Goal: Navigation & Orientation: Find specific page/section

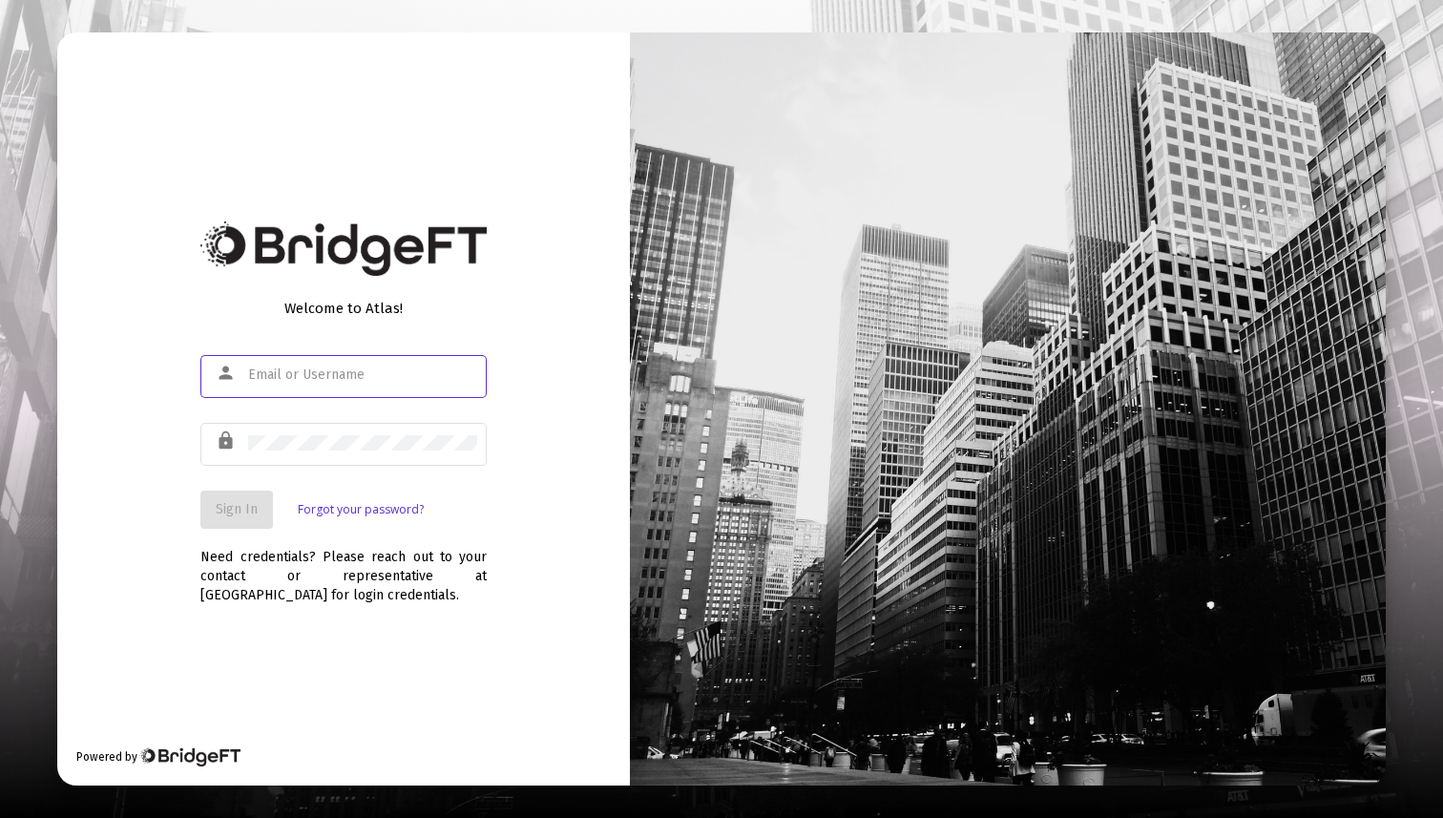
click at [373, 363] on div at bounding box center [362, 374] width 229 height 47
type input "[EMAIL_ADDRESS][DOMAIN_NAME]"
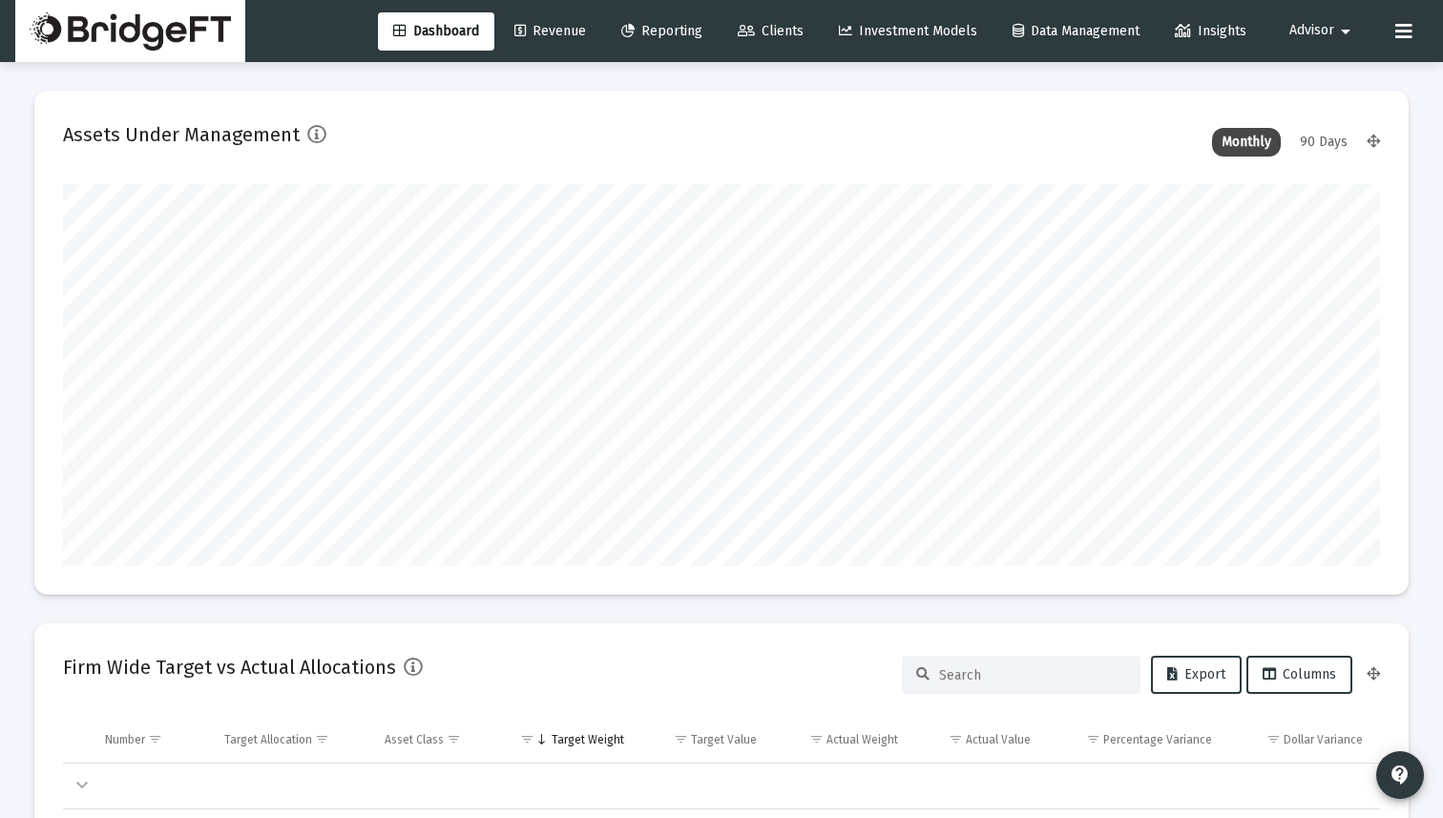
scroll to position [382, 709]
type input "[DATE]"
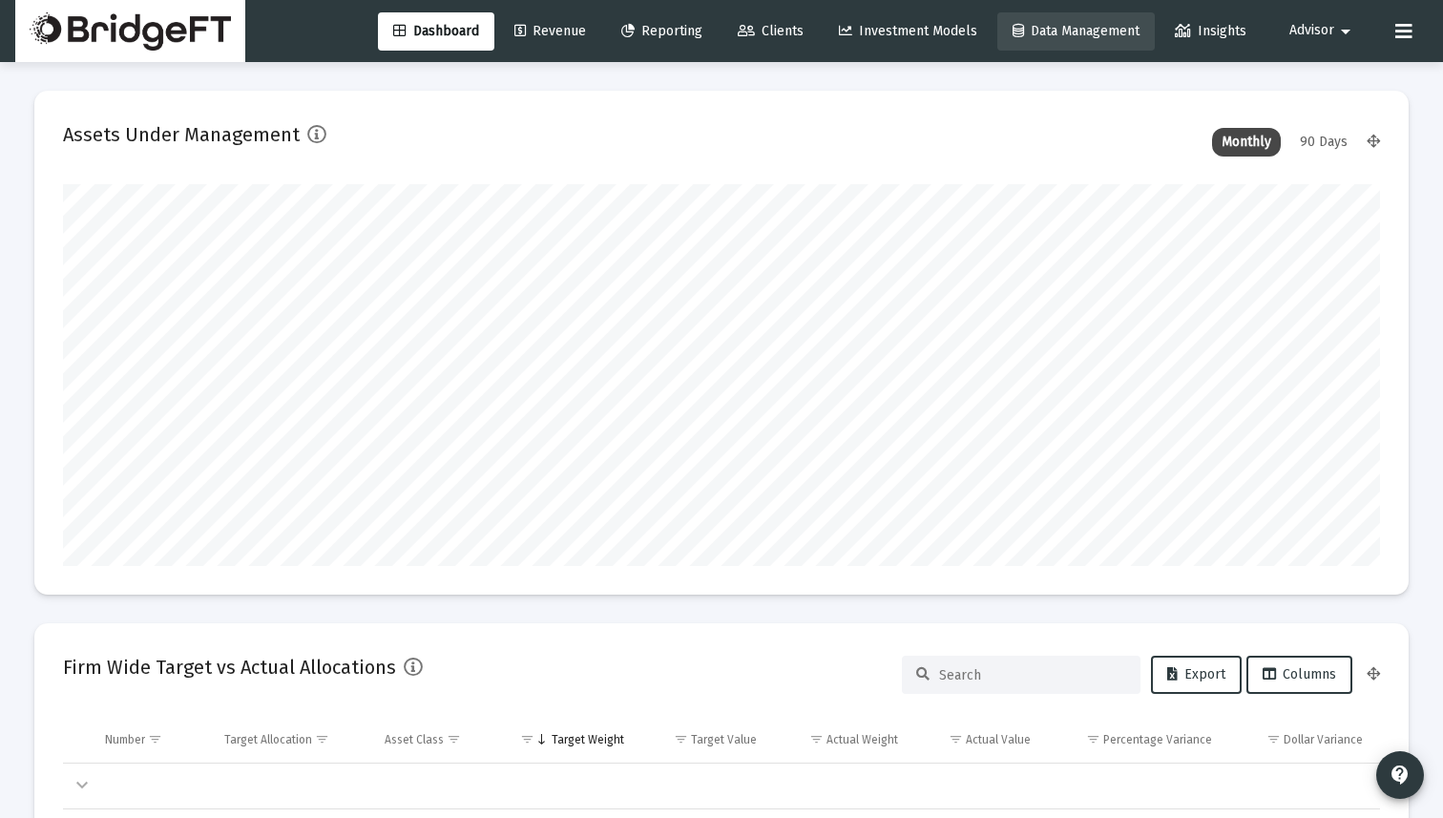
click at [1089, 28] on span "Data Management" at bounding box center [1075, 31] width 127 height 16
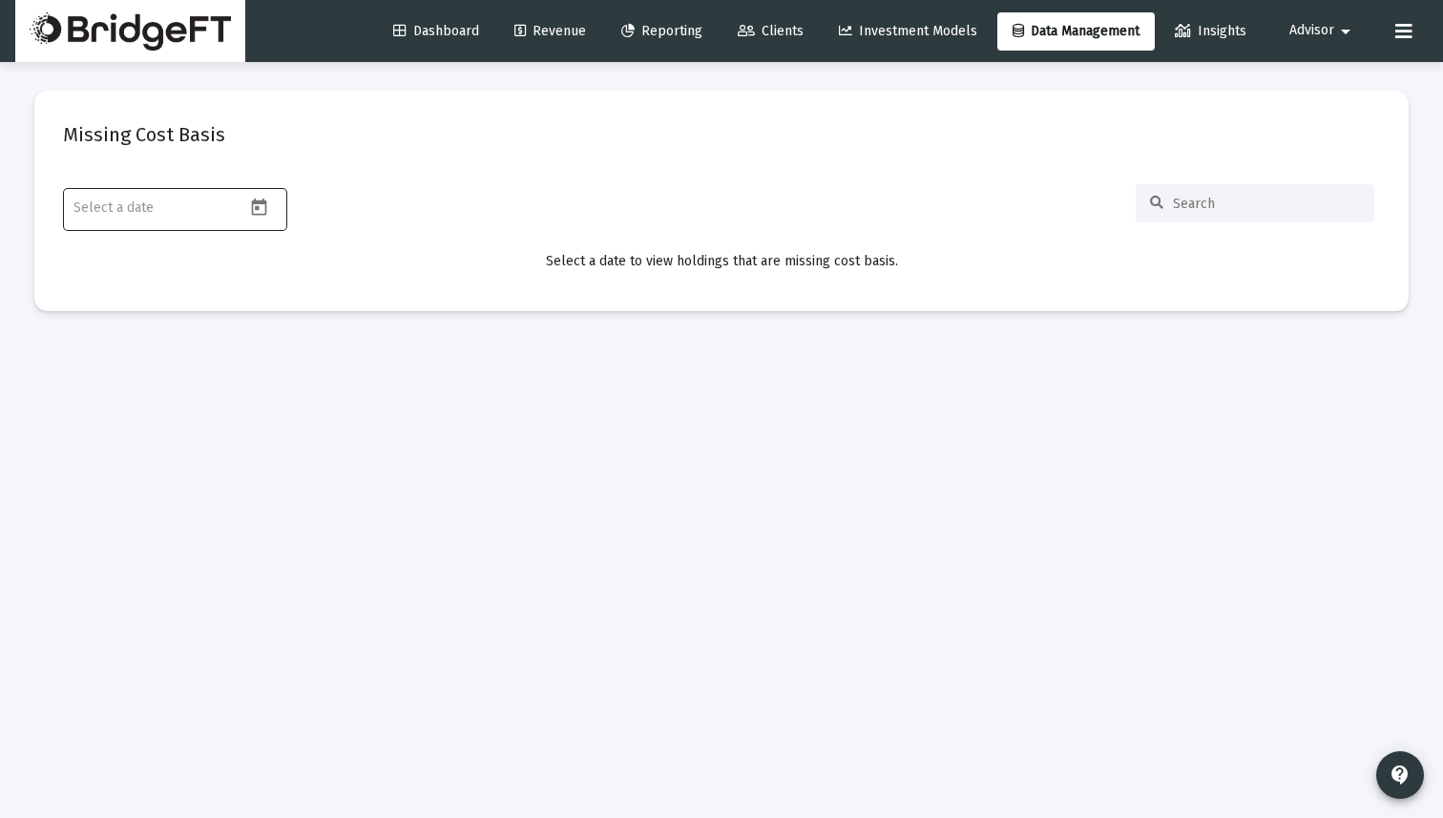
click at [216, 209] on input at bounding box center [159, 207] width 172 height 15
click at [1323, 33] on span "Advisor" at bounding box center [1311, 31] width 45 height 16
click at [1303, 76] on link "Settings" at bounding box center [1323, 81] width 114 height 46
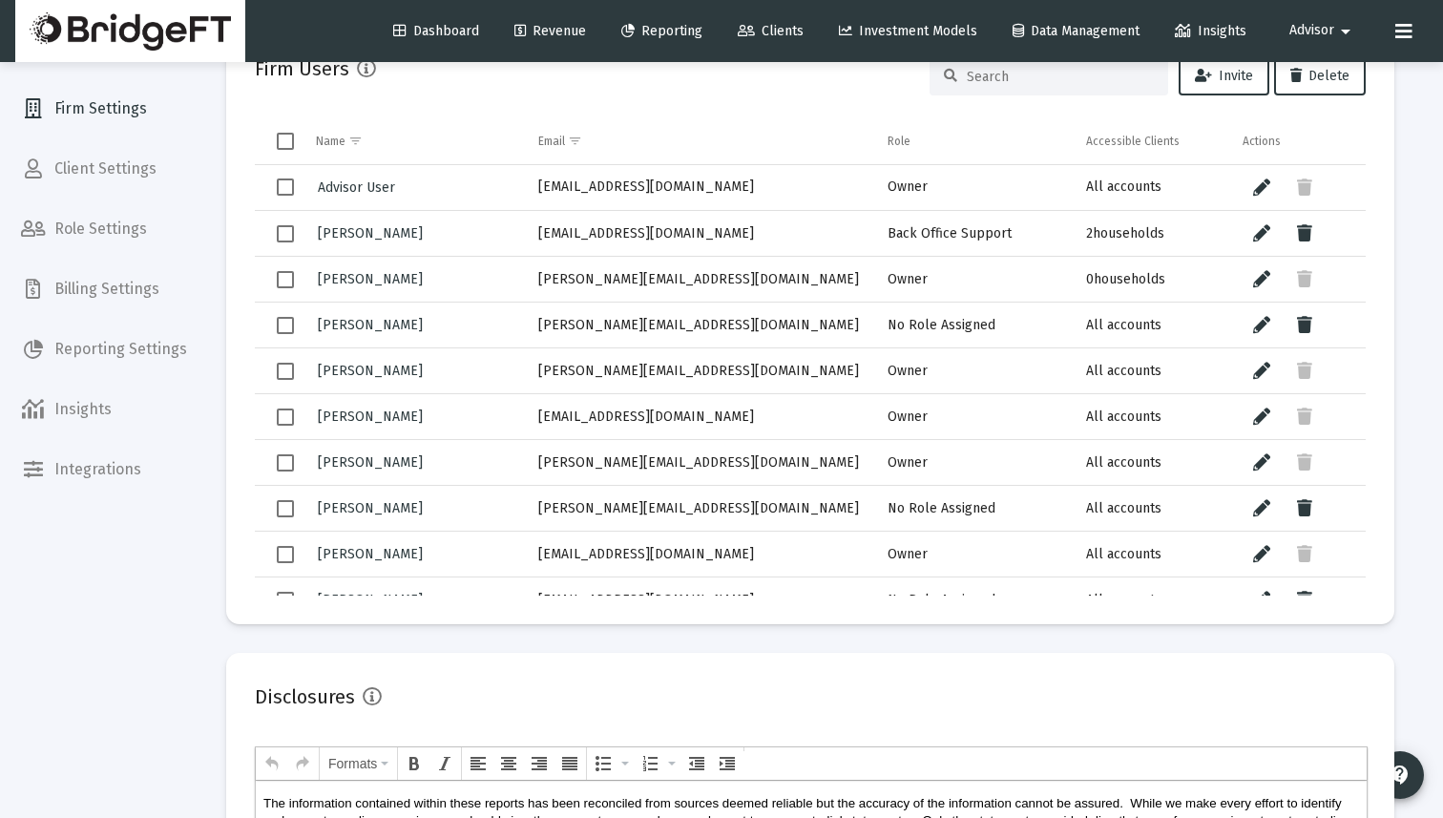
scroll to position [944, 0]
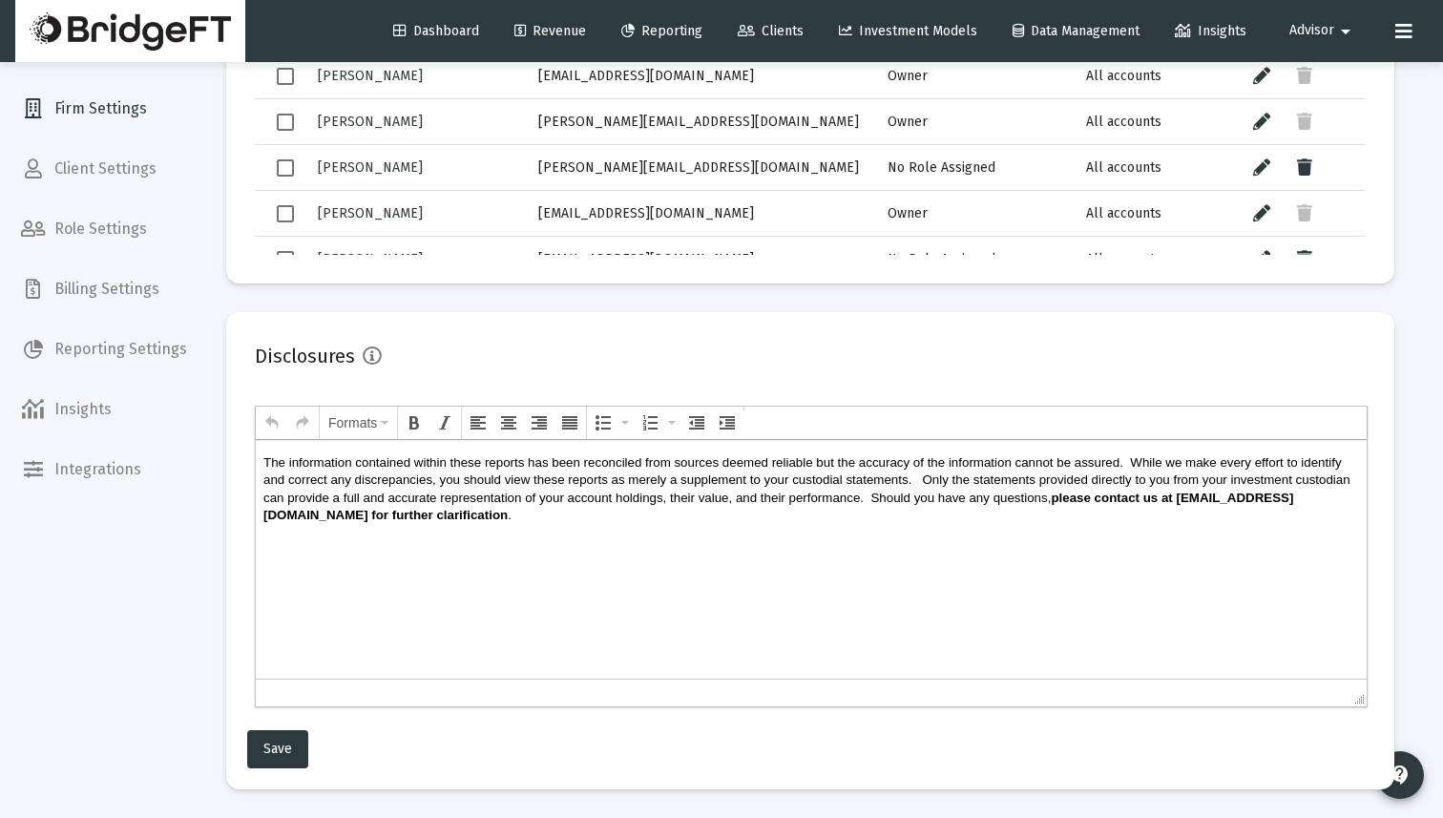
click at [81, 412] on span "Insights" at bounding box center [104, 409] width 197 height 46
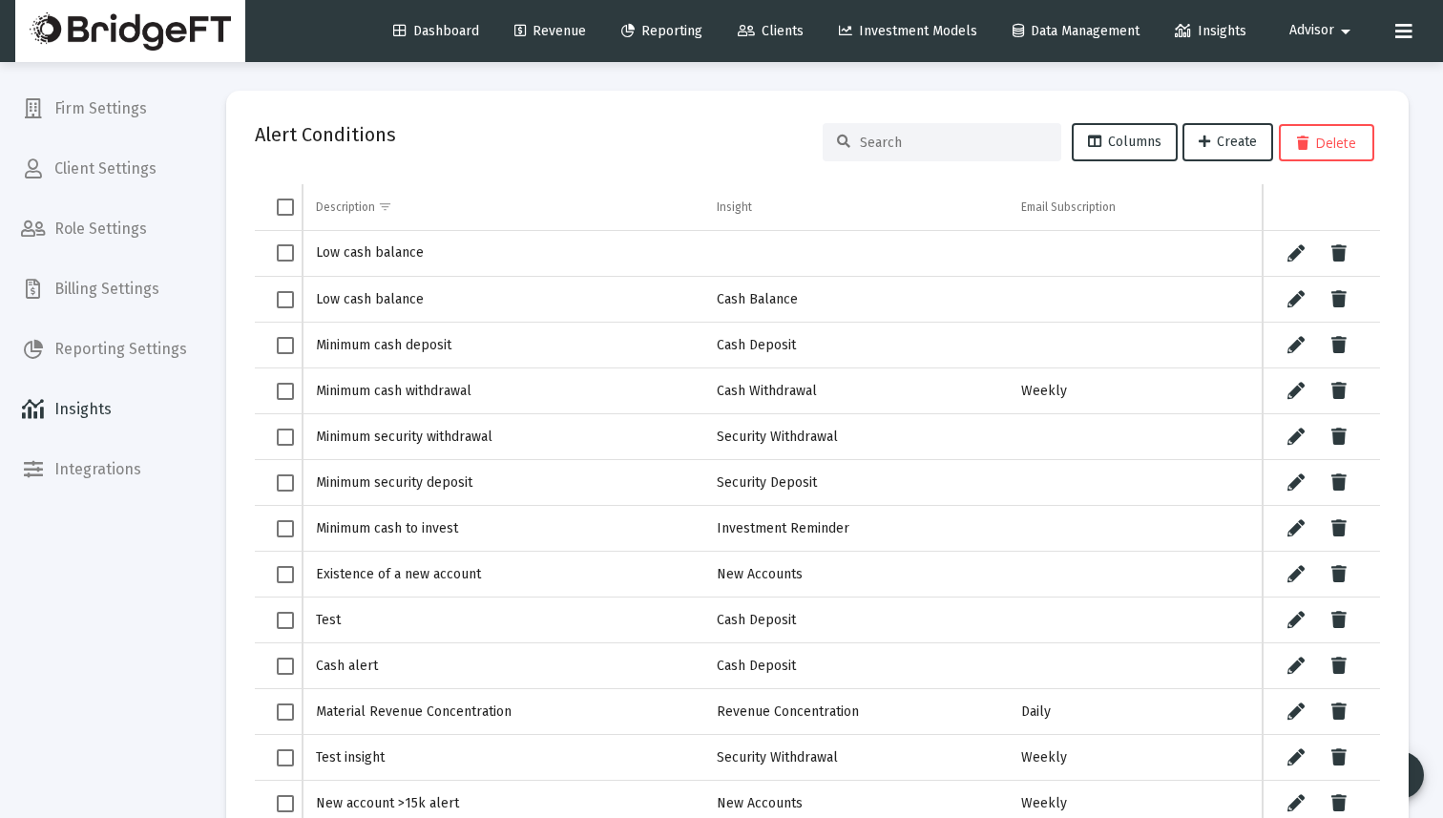
click at [442, 21] on link "Dashboard" at bounding box center [436, 31] width 116 height 38
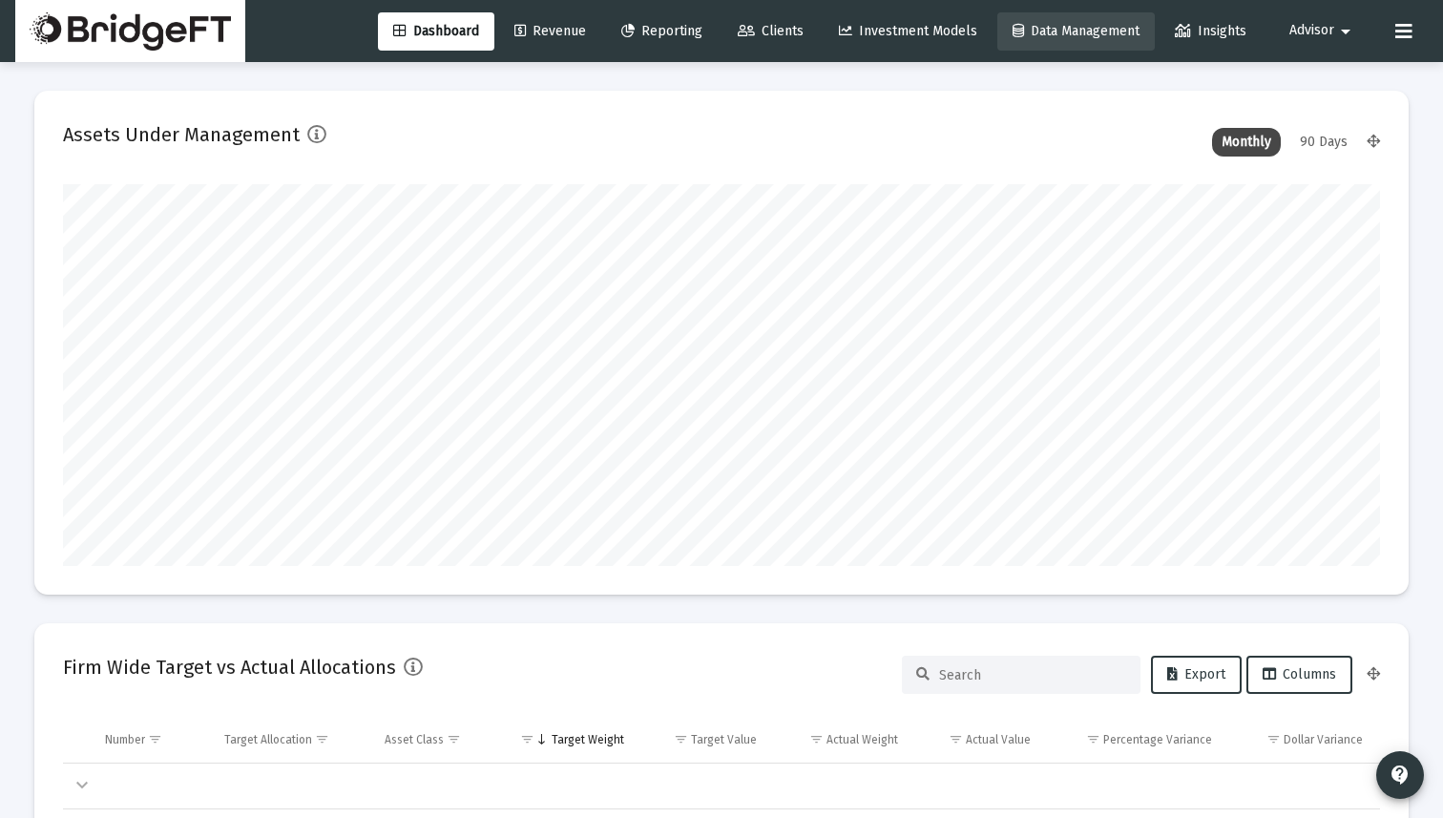
click at [1044, 30] on span "Data Management" at bounding box center [1075, 31] width 127 height 16
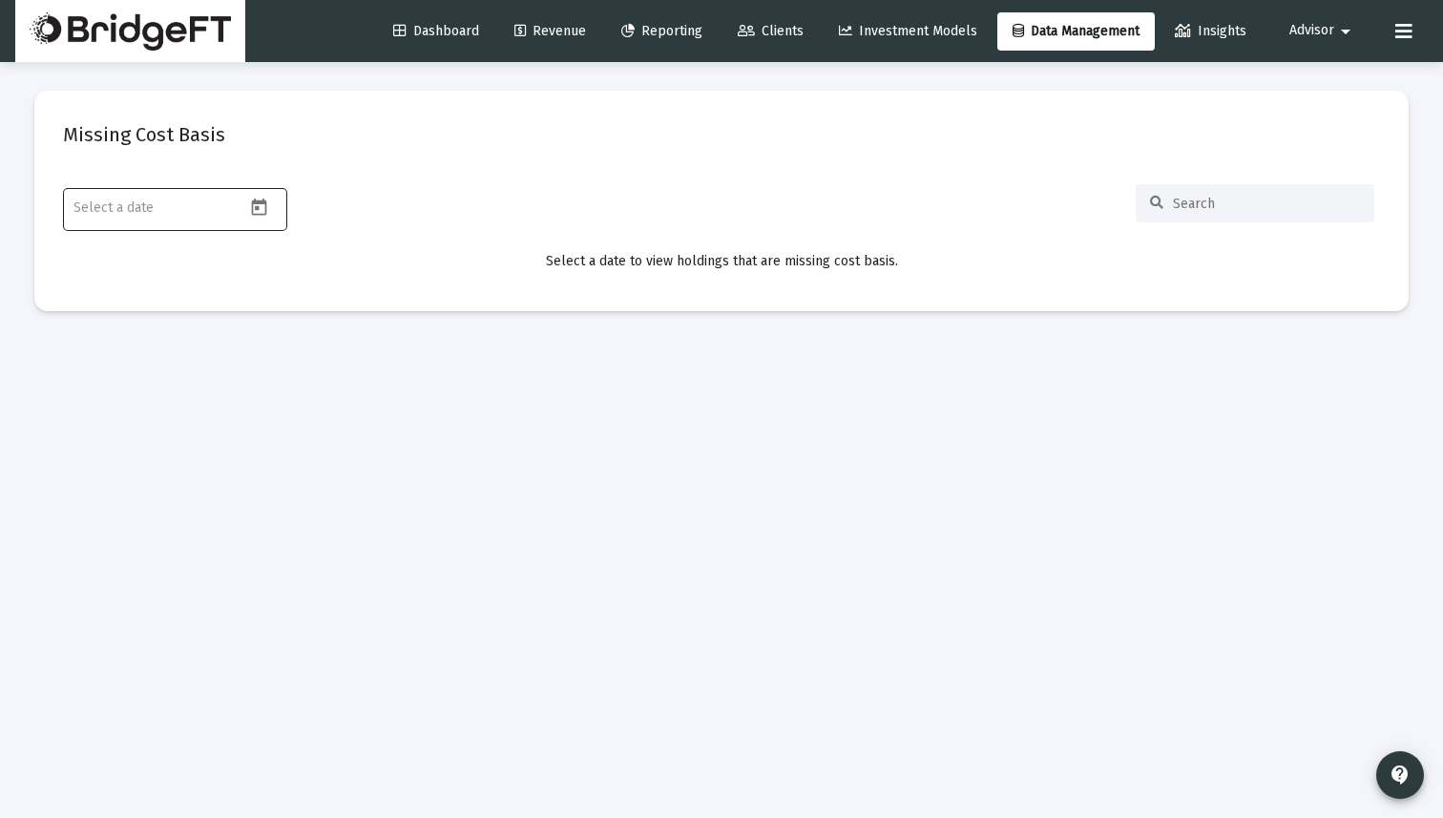
click at [177, 191] on div at bounding box center [159, 207] width 172 height 47
click at [194, 210] on input at bounding box center [159, 207] width 172 height 15
click at [269, 185] on div at bounding box center [175, 207] width 224 height 47
click at [1315, 17] on button "Advisor arrow_drop_down" at bounding box center [1323, 30] width 114 height 38
click at [1398, 31] on div at bounding box center [721, 409] width 1443 height 818
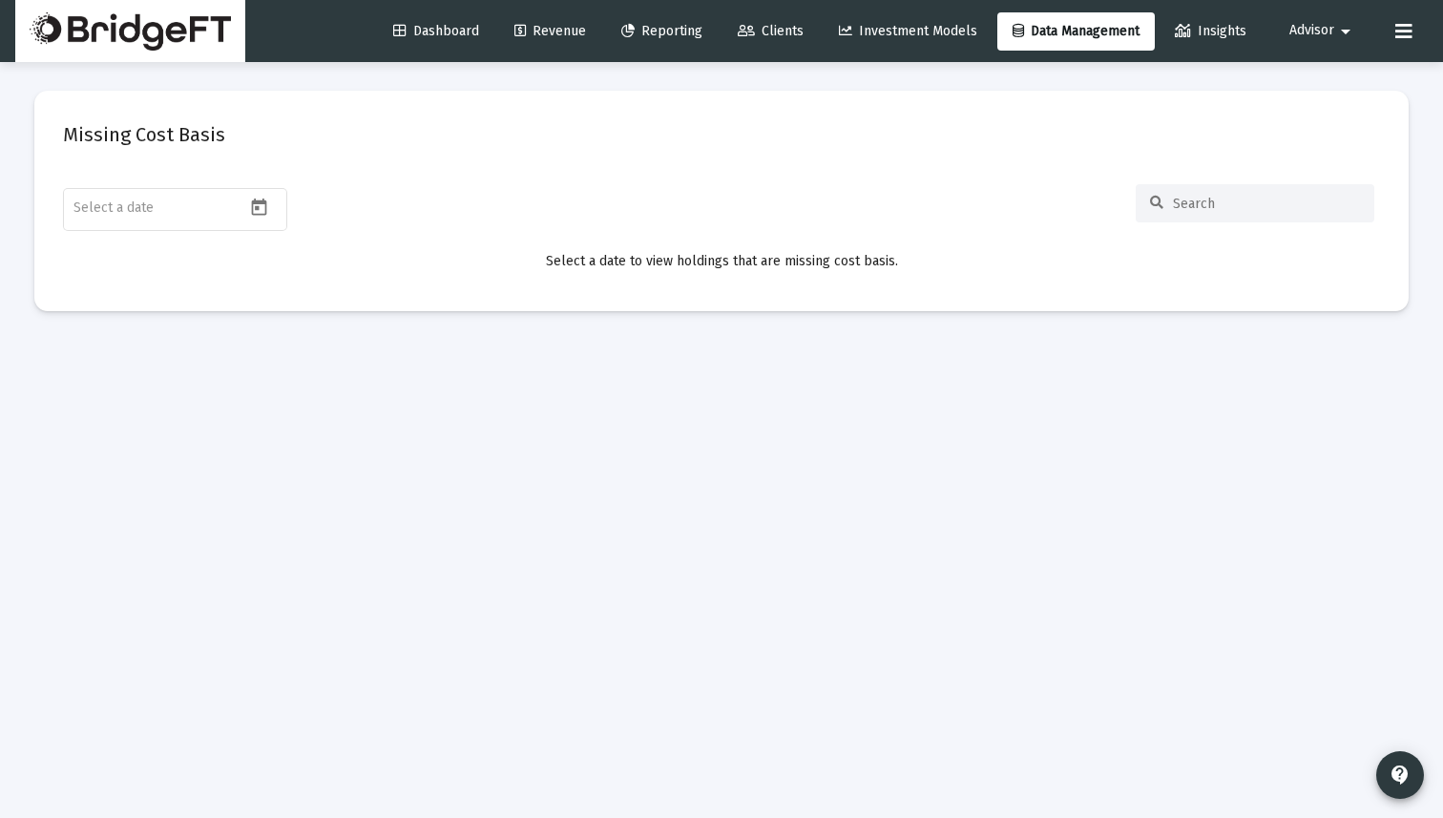
click at [1398, 31] on icon at bounding box center [1403, 31] width 17 height 23
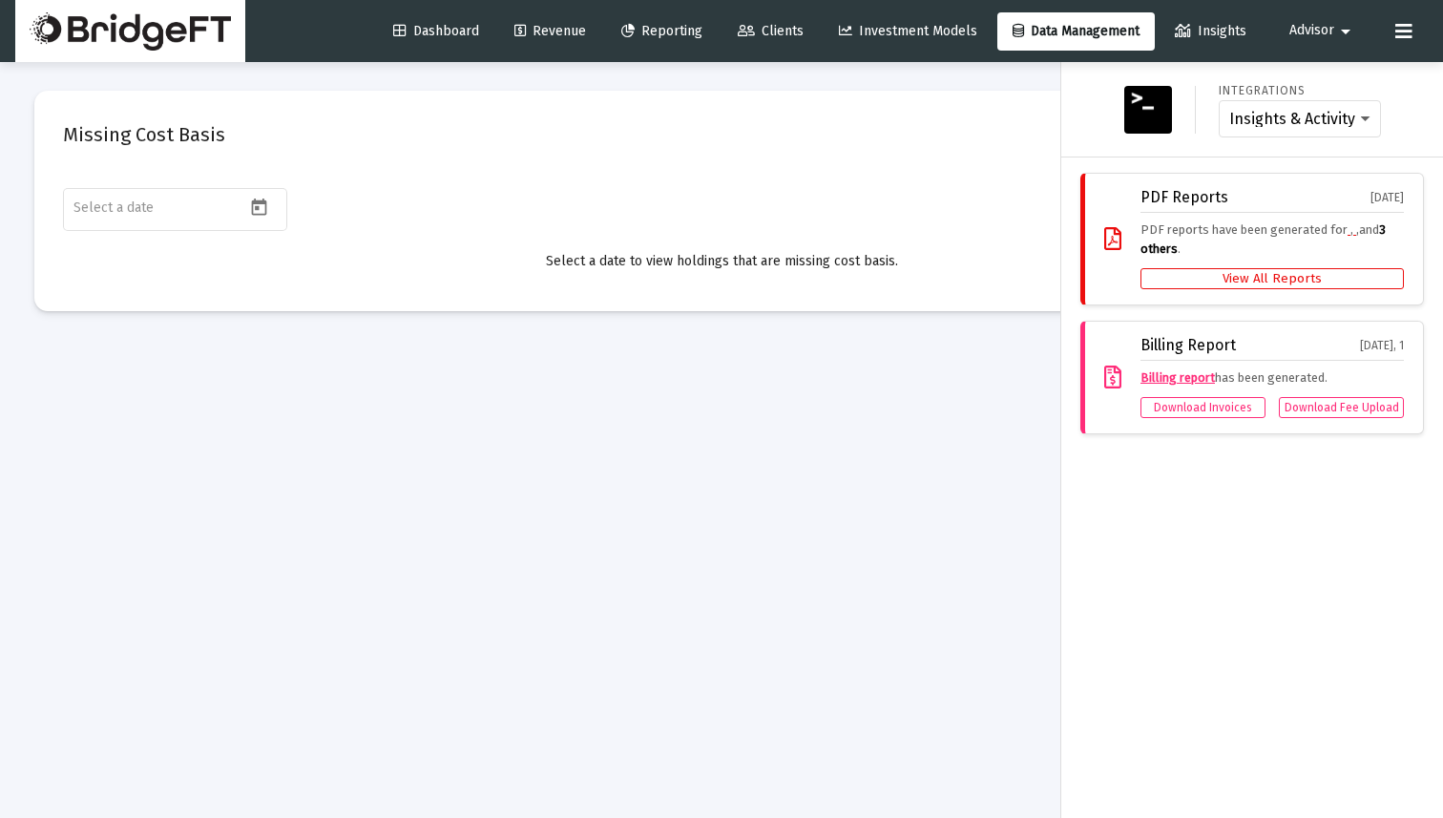
click at [1338, 132] on div "Insights & Activity Wealthbox" at bounding box center [1299, 119] width 162 height 38
click at [1334, 128] on div "Insights & Activity Wealthbox" at bounding box center [1299, 119] width 162 height 38
click at [1312, 98] on div "Integrations Insights & Activity Wealthbox" at bounding box center [1299, 109] width 162 height 57
click at [1318, 116] on select "Insights & Activity Wealthbox" at bounding box center [1299, 119] width 141 height 17
click at [1229, 111] on select "Insights & Activity Wealthbox" at bounding box center [1299, 119] width 141 height 17
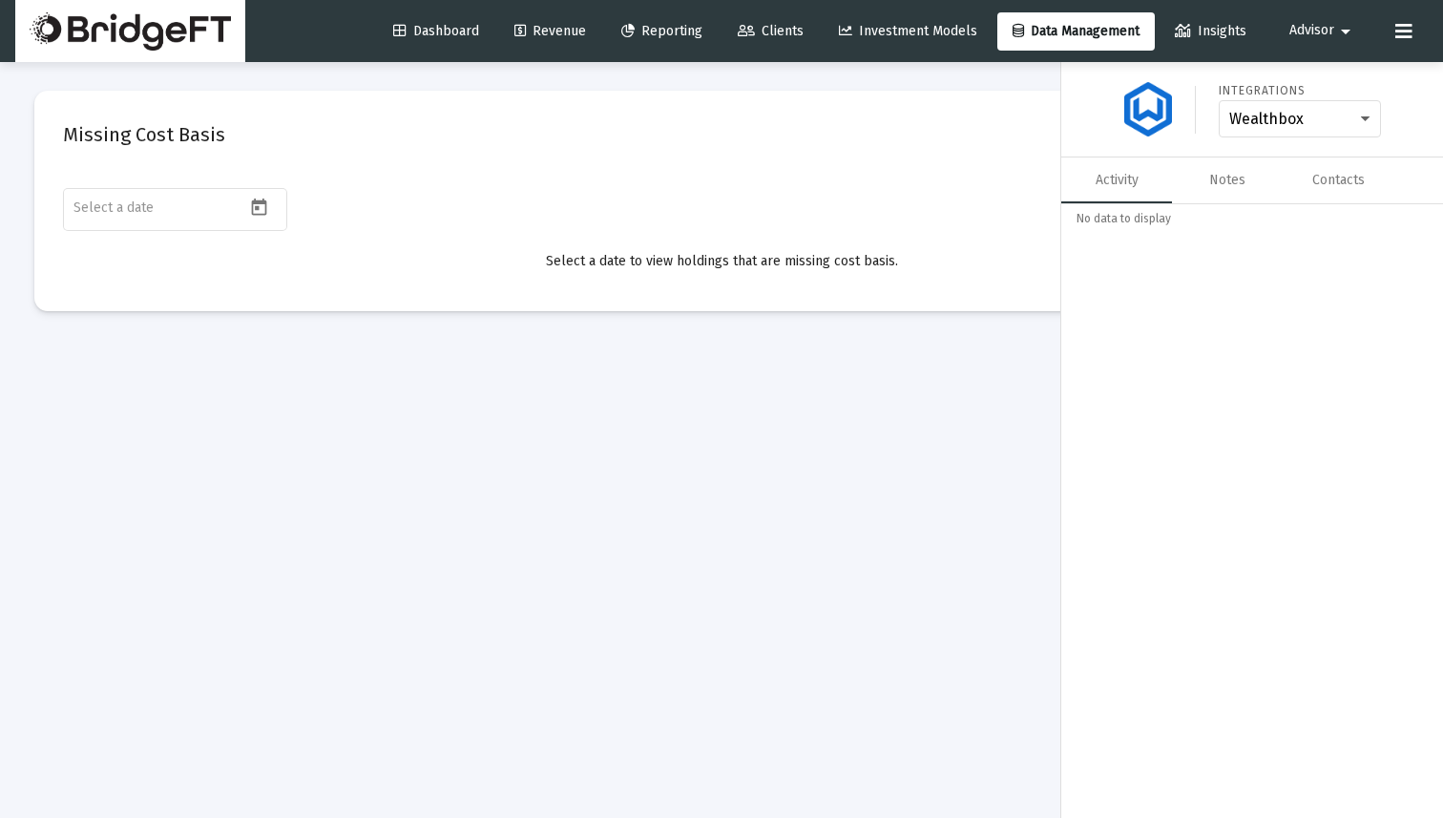
click at [1346, 128] on div "Insights & Activity Wealthbox" at bounding box center [1299, 119] width 162 height 38
click at [1299, 108] on div "Insights & Activity Wealthbox" at bounding box center [1299, 119] width 162 height 38
click at [1355, 116] on select "Insights & Activity Wealthbox" at bounding box center [1299, 119] width 141 height 17
select select "ATLAS_ACTIVITY"
click at [1229, 111] on select "Insights & Activity Wealthbox" at bounding box center [1299, 119] width 141 height 17
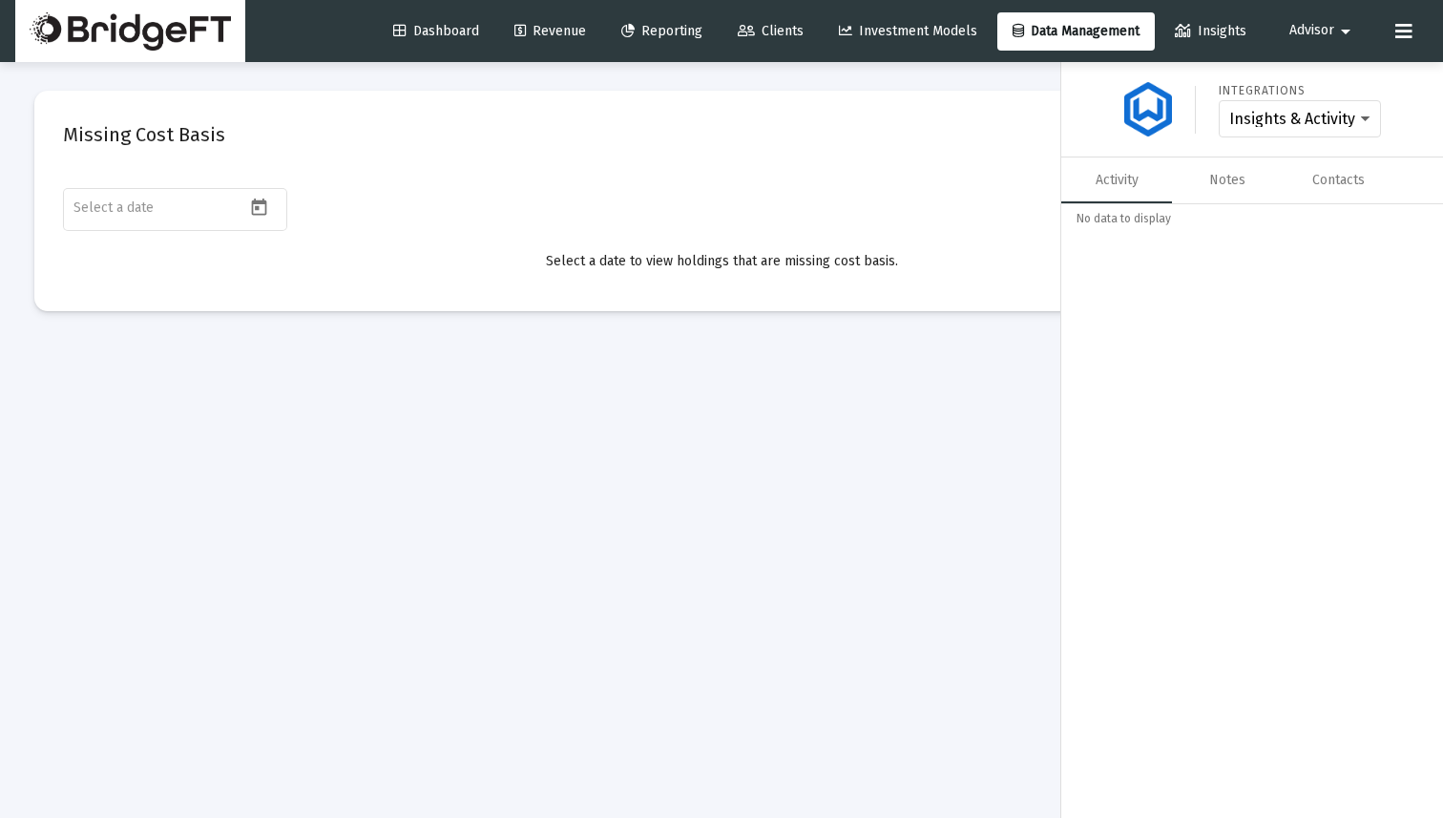
click at [904, 39] on link "Investment Models" at bounding box center [907, 31] width 169 height 38
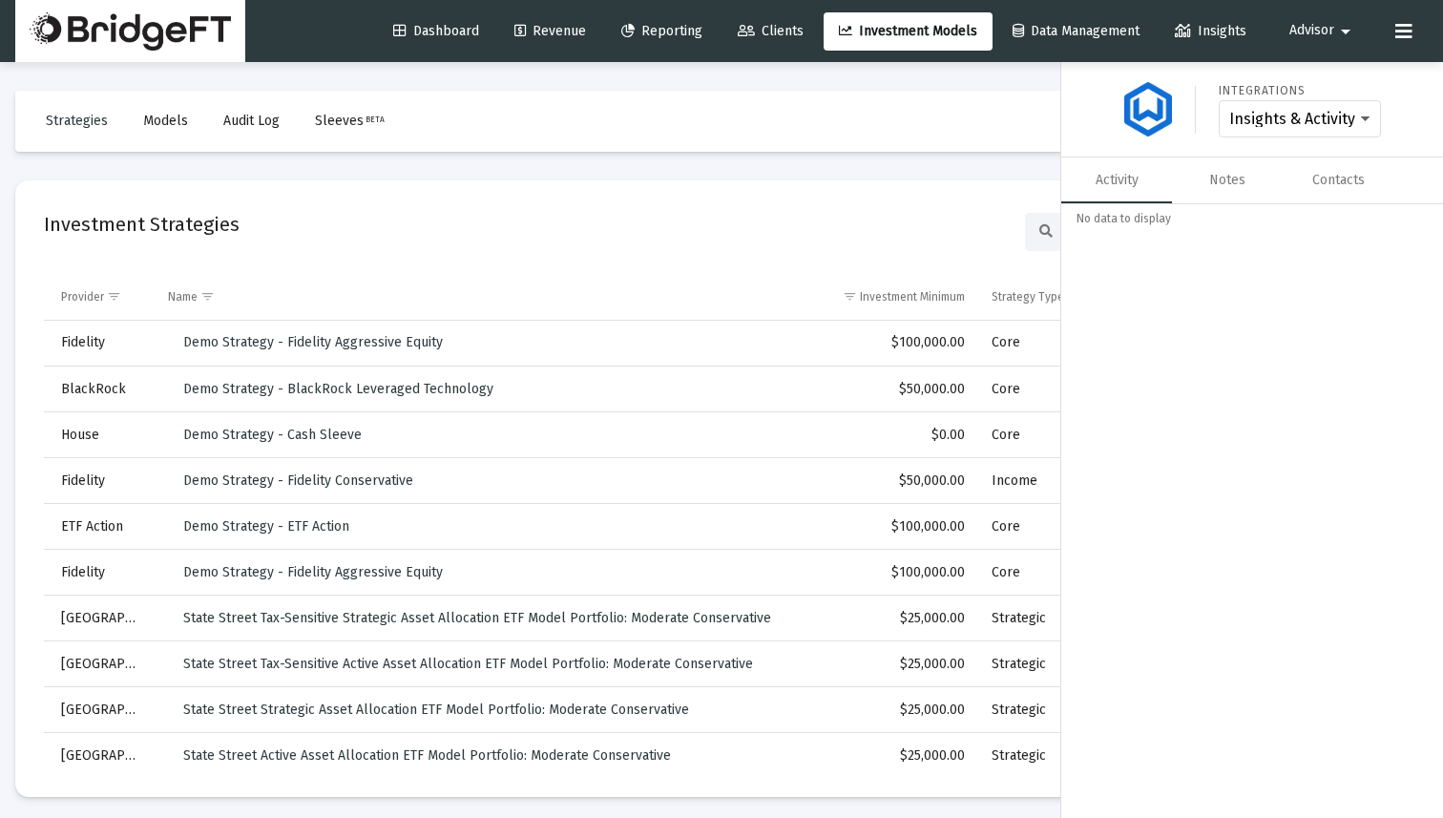
click at [775, 39] on link "Clients" at bounding box center [770, 31] width 96 height 38
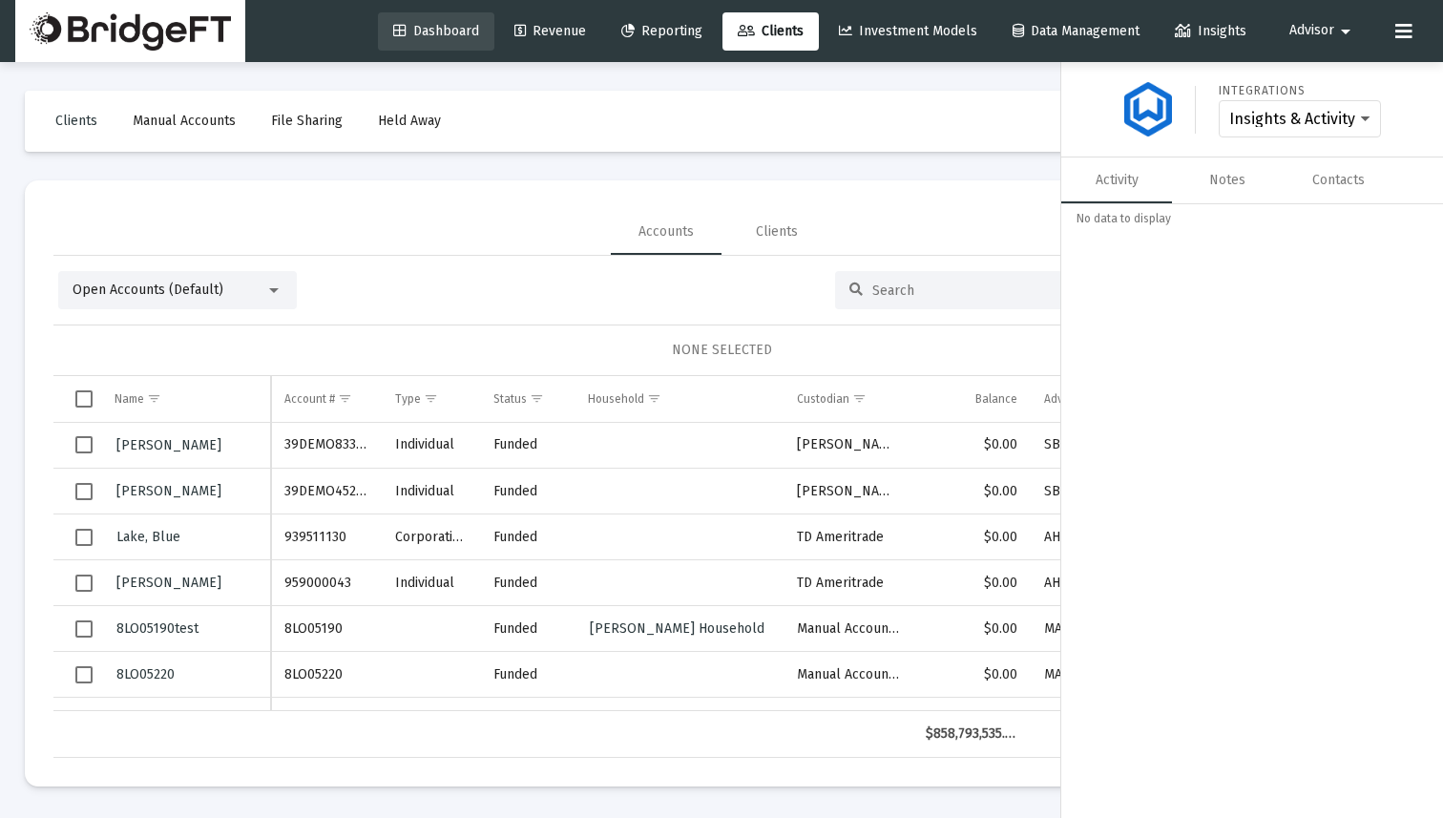
click at [404, 37] on span "Dashboard" at bounding box center [436, 31] width 86 height 16
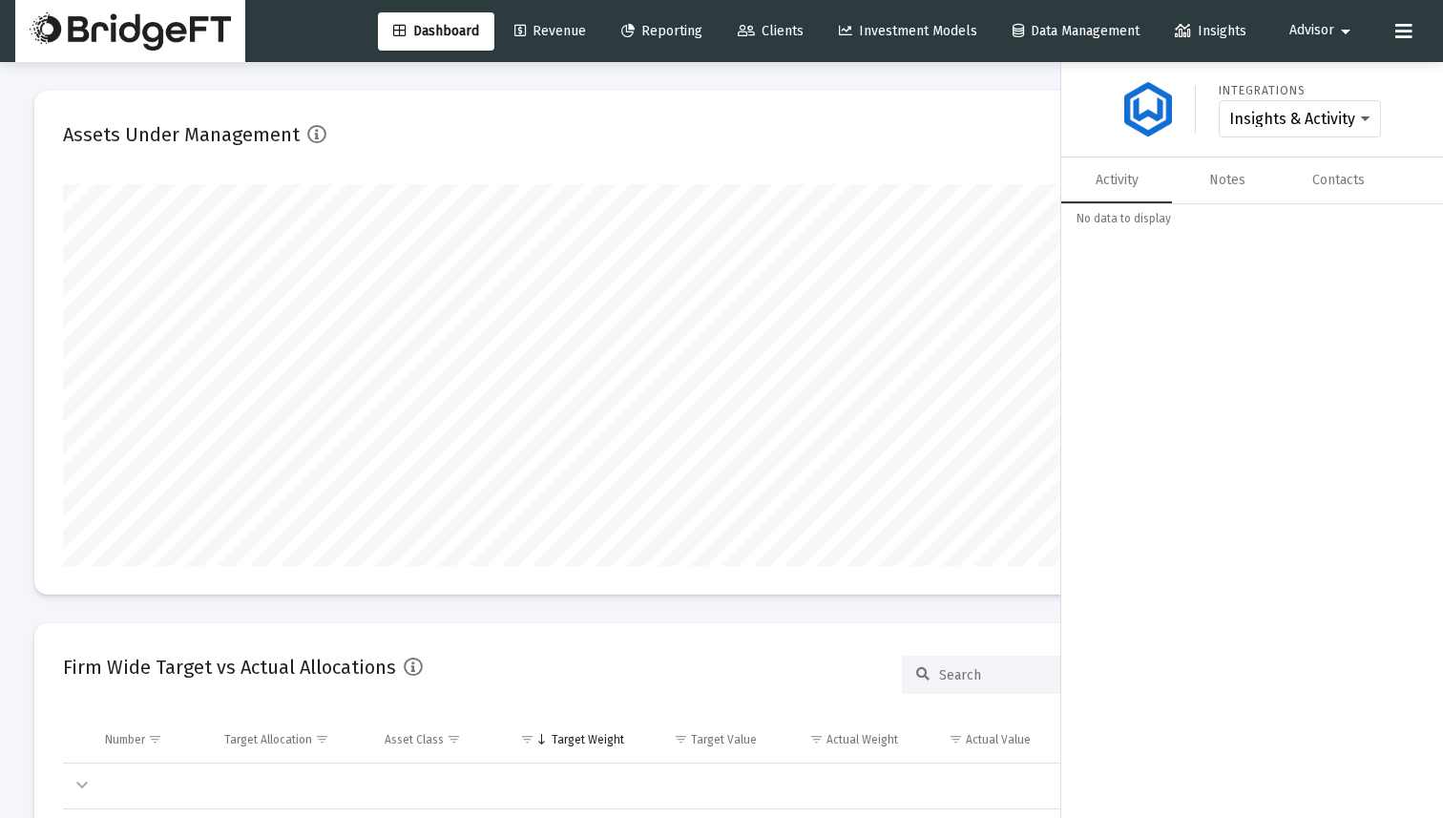
scroll to position [382, 709]
click at [1218, 28] on span "Insights" at bounding box center [1210, 31] width 72 height 16
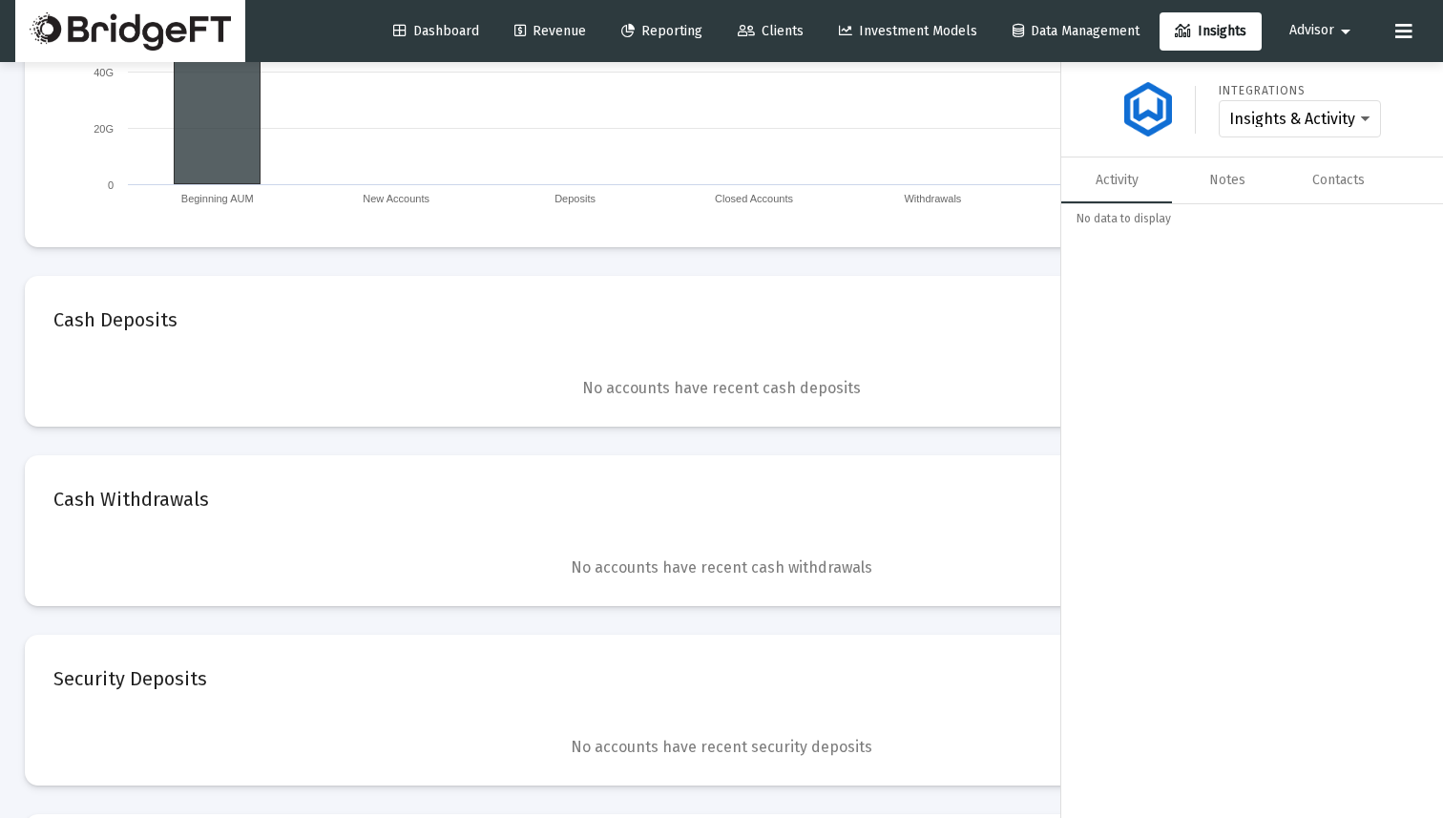
scroll to position [2301, 0]
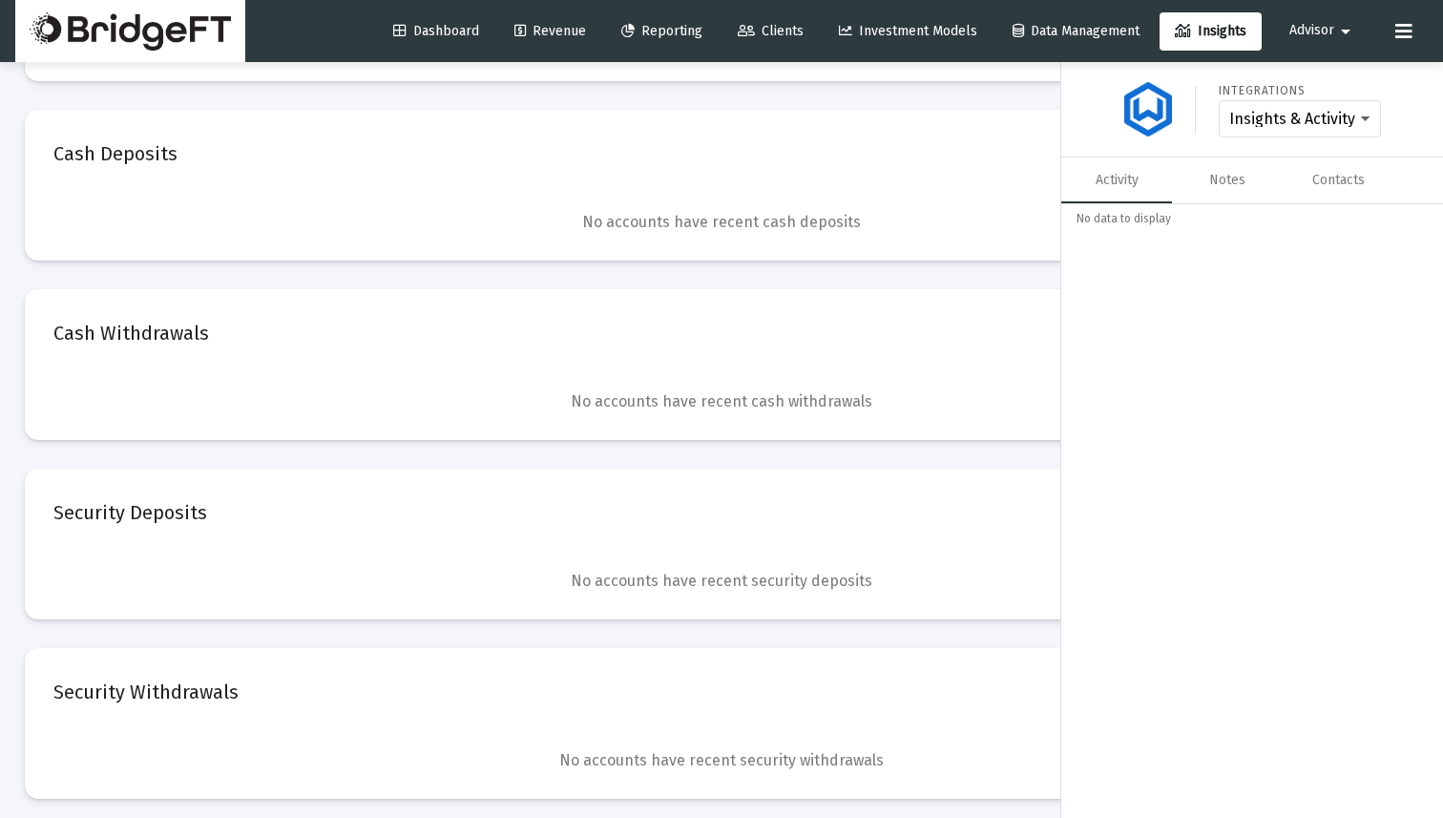
click at [1042, 43] on link "Data Management" at bounding box center [1075, 31] width 157 height 38
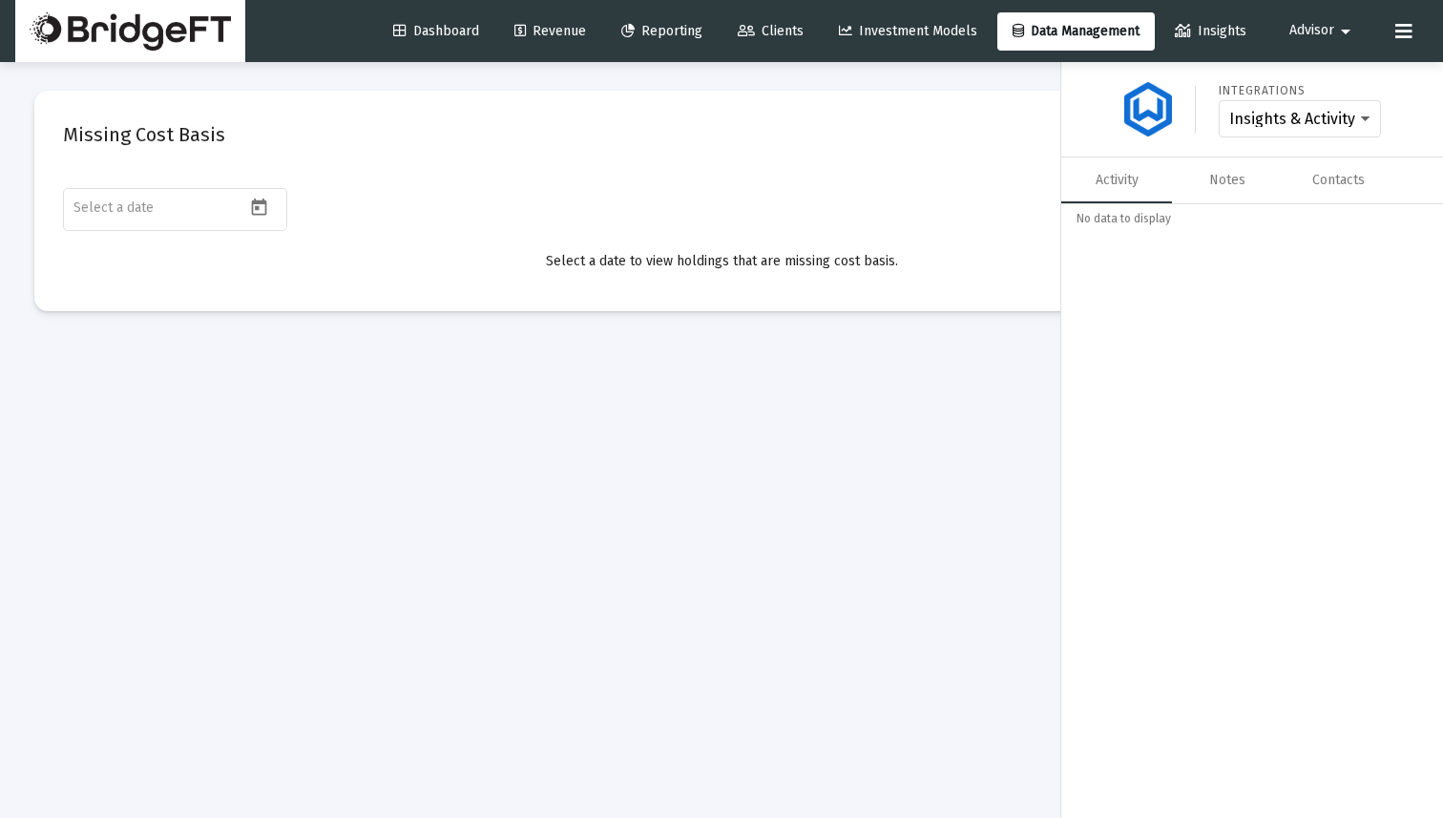
click at [697, 174] on div at bounding box center [721, 409] width 1443 height 818
